Goal: Task Accomplishment & Management: Complete application form

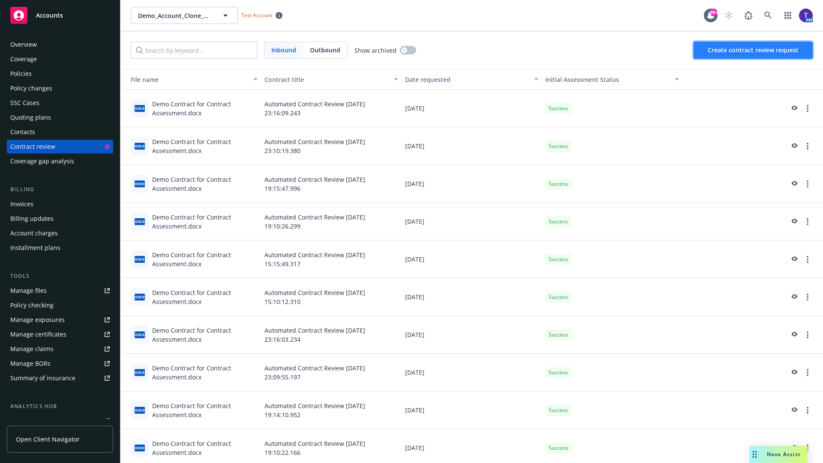
click at [753, 50] on span "Create contract review request" at bounding box center [753, 50] width 91 height 8
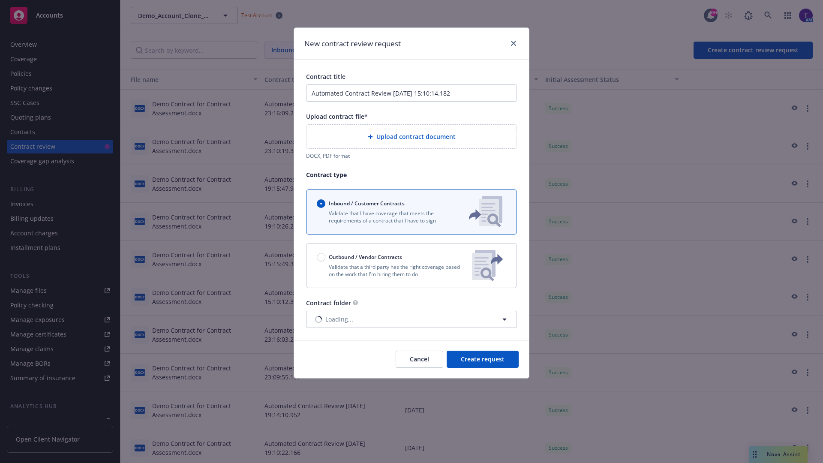
type input "Automated Contract Review 10-10-2025 15:10:14.182"
click at [411, 265] on p "Validate that a third party has the right coverage based on the work that I'm h…" at bounding box center [391, 270] width 148 height 15
radio input "false"
radio input "true"
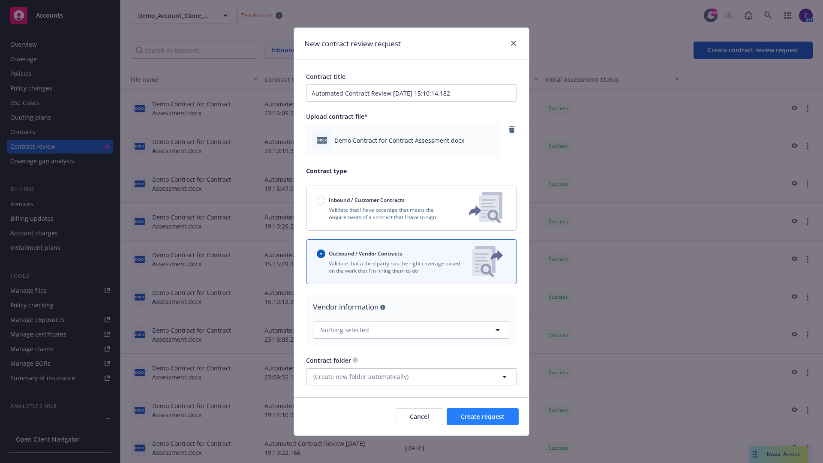
click at [483, 416] on span "Create request" at bounding box center [483, 416] width 44 height 8
